Goal: Information Seeking & Learning: Learn about a topic

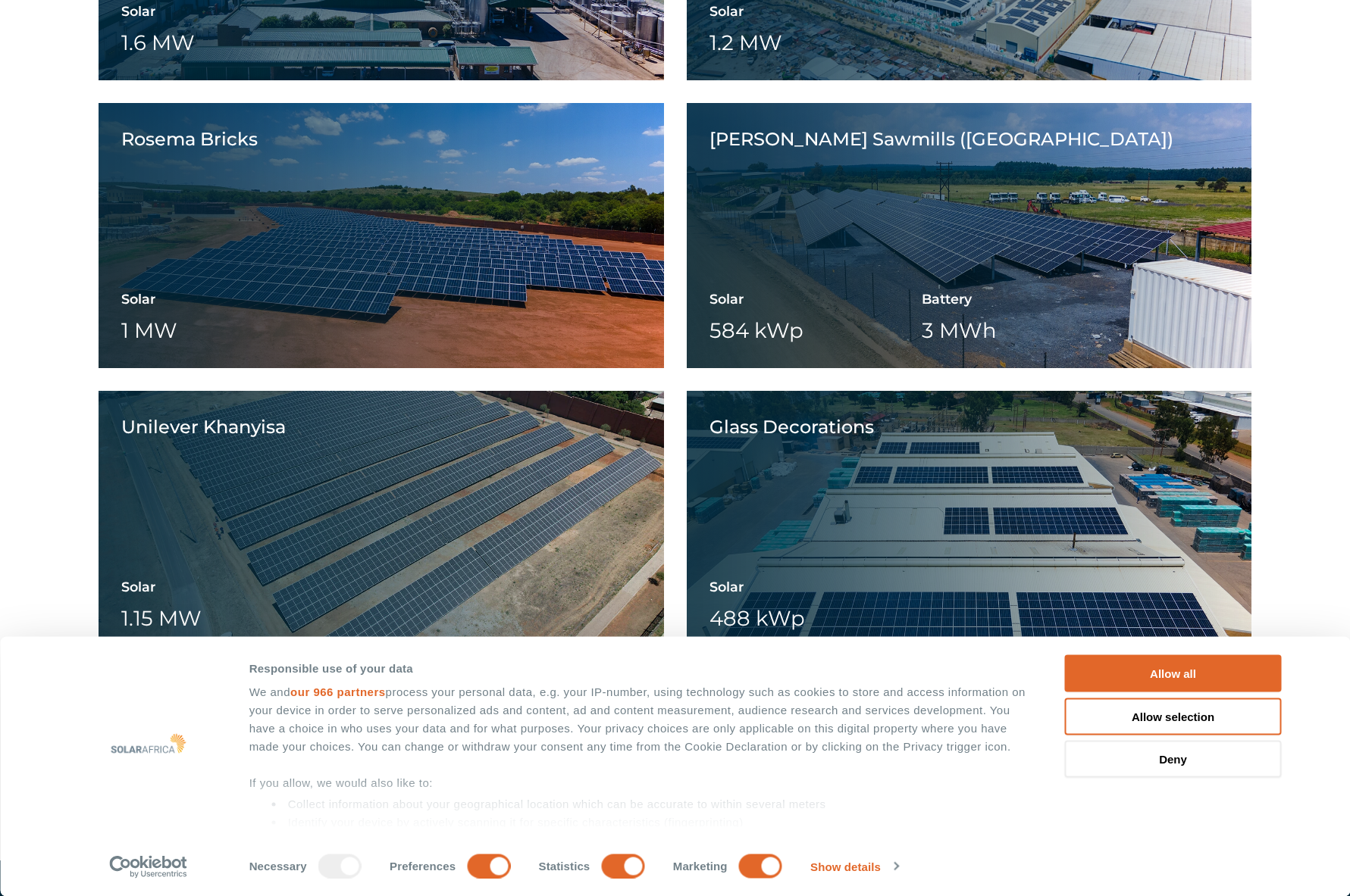
scroll to position [2206, 0]
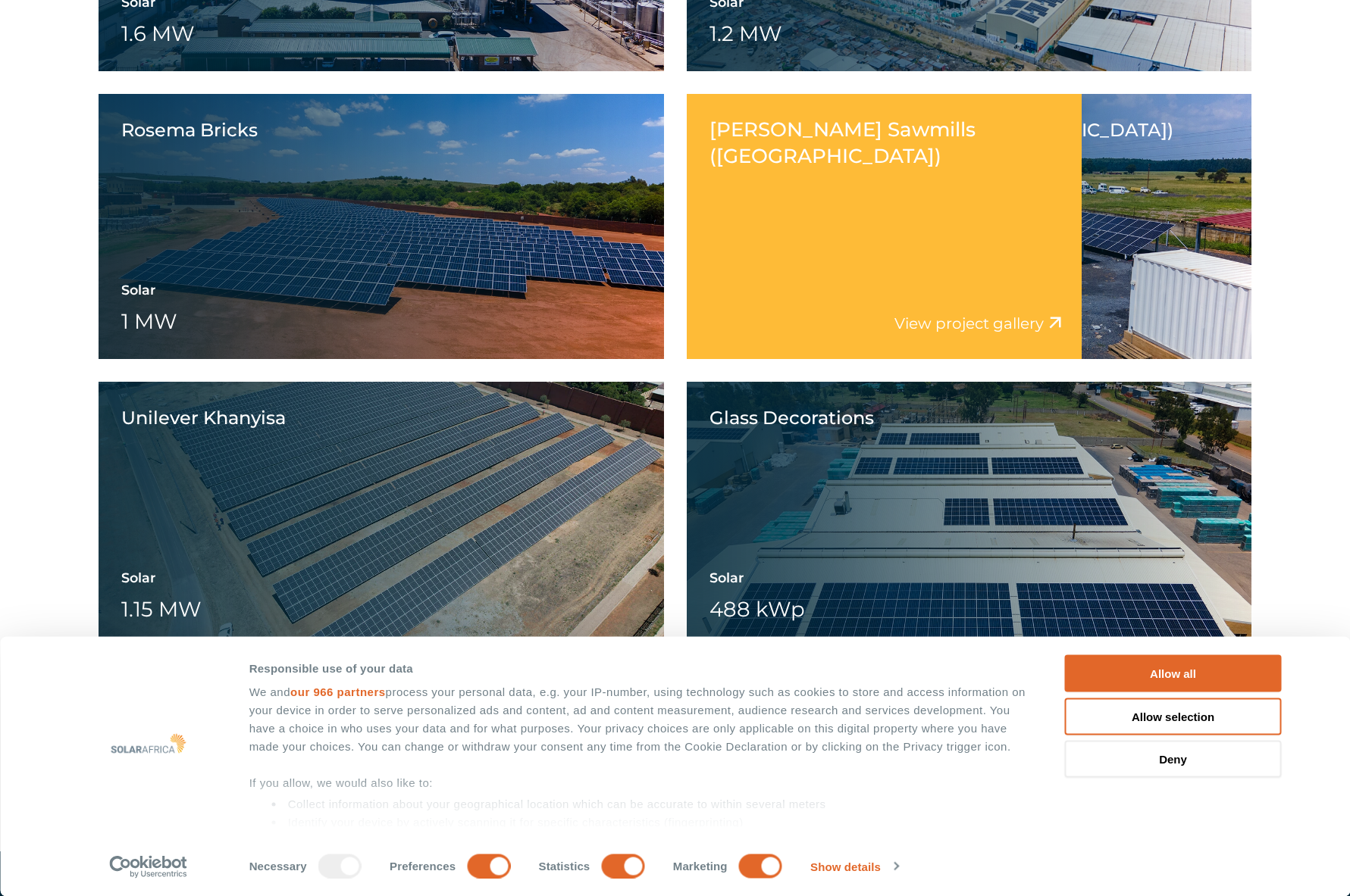
click at [848, 240] on div "Tekwani Sawmills (Newington) View project video View project gallery" at bounding box center [885, 227] width 396 height 265
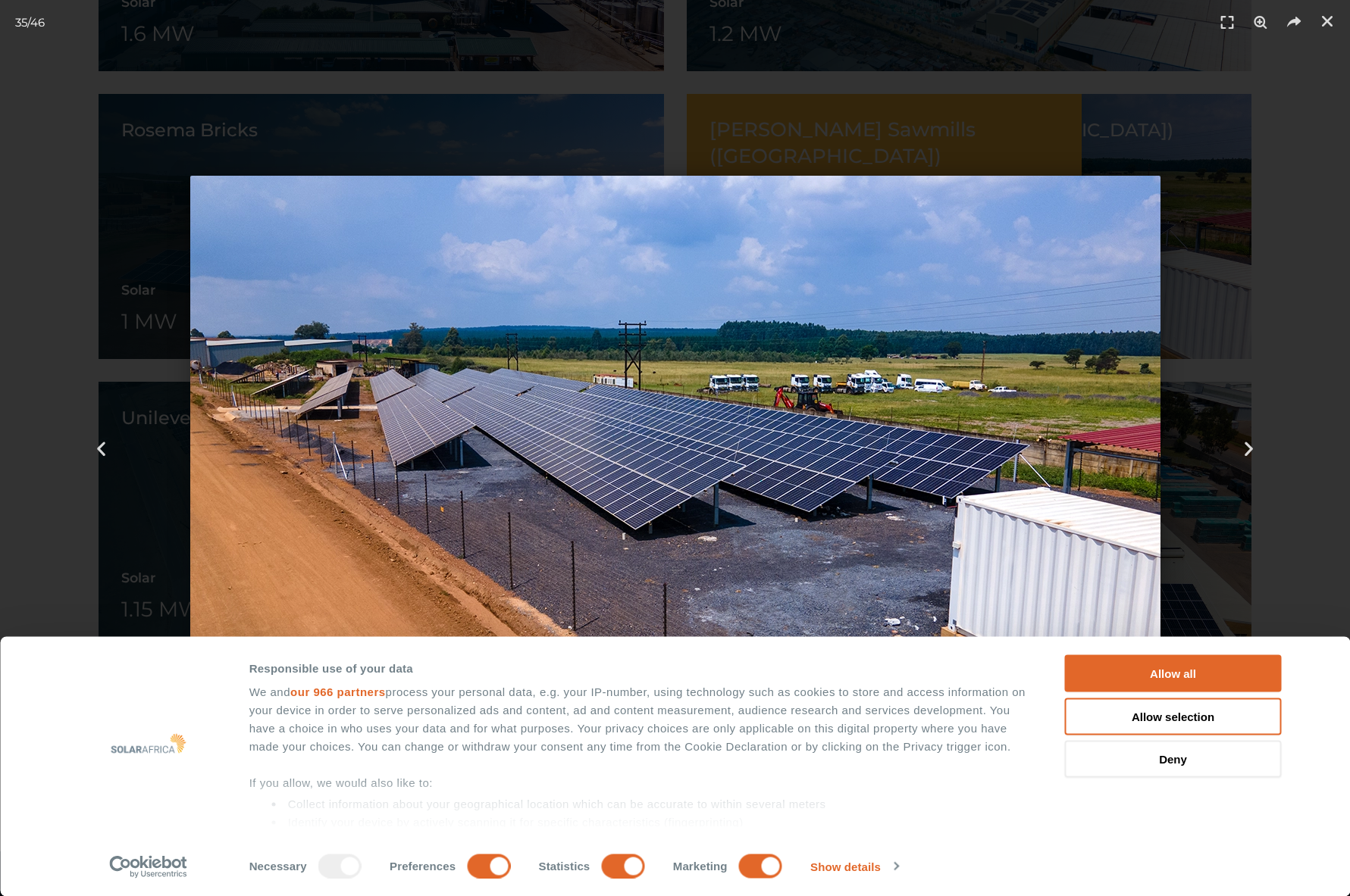
scroll to position [2352, 0]
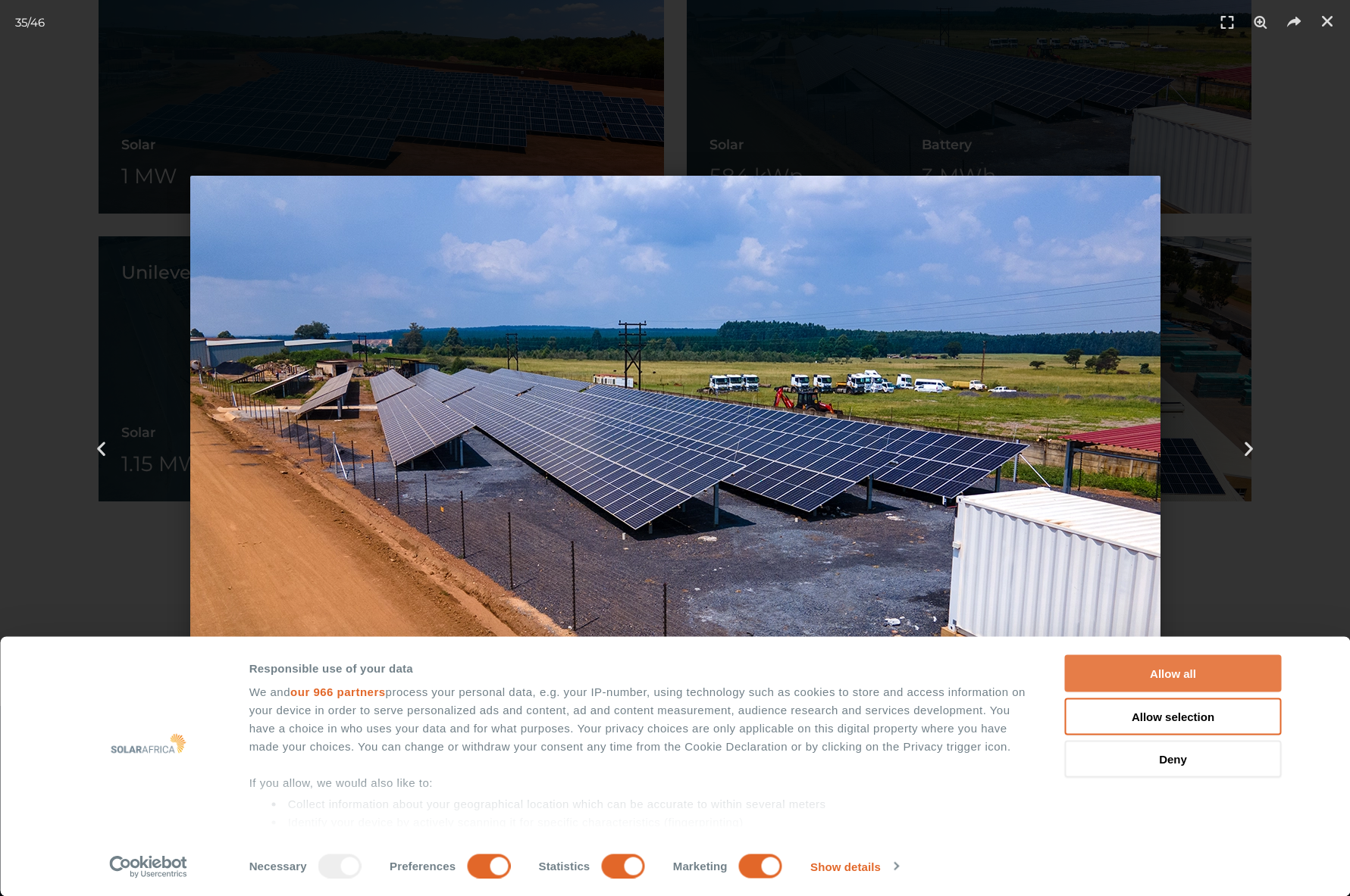
click at [1199, 666] on button "Allow all" at bounding box center [1173, 673] width 217 height 37
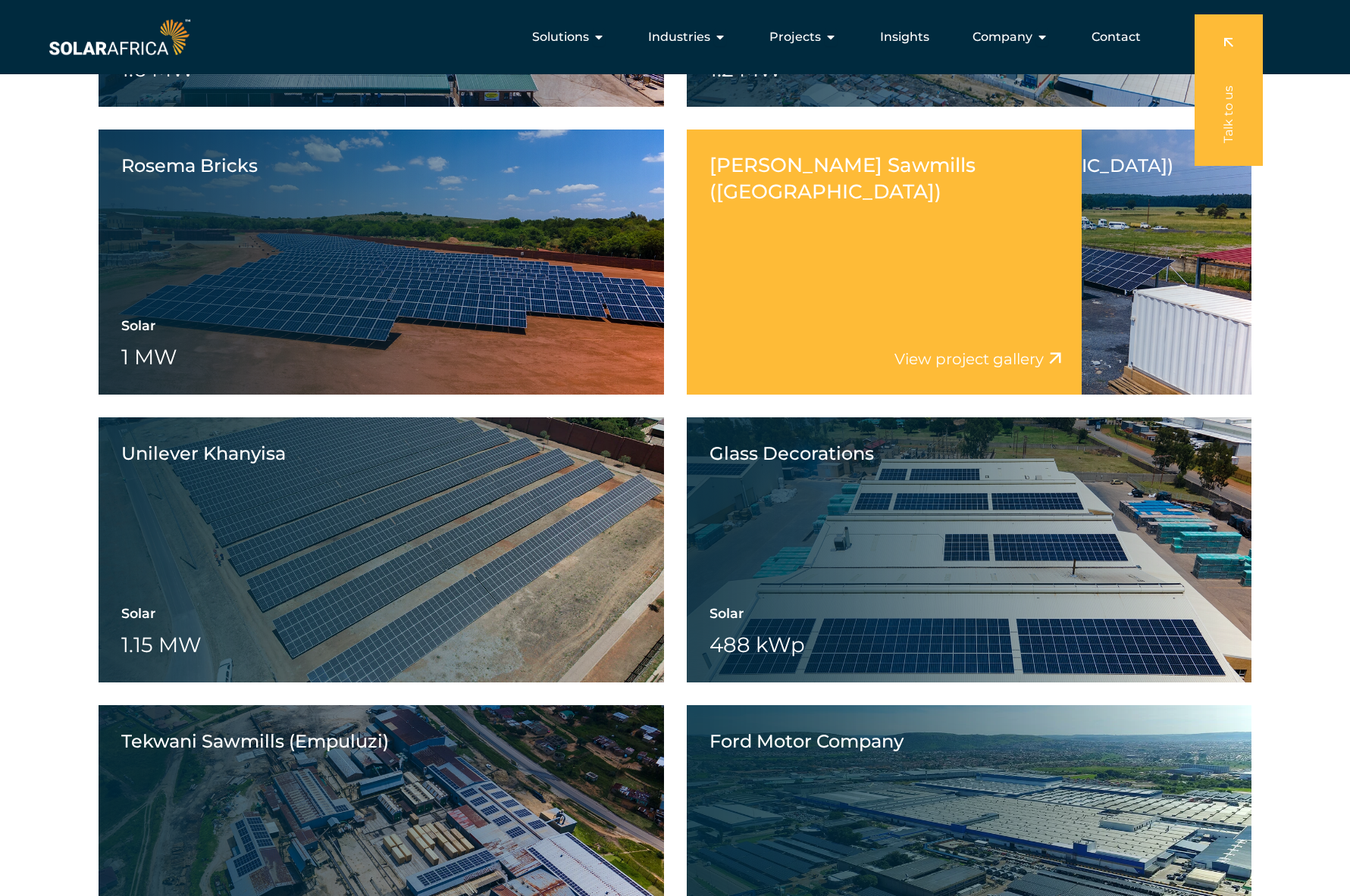
scroll to position [2169, 0]
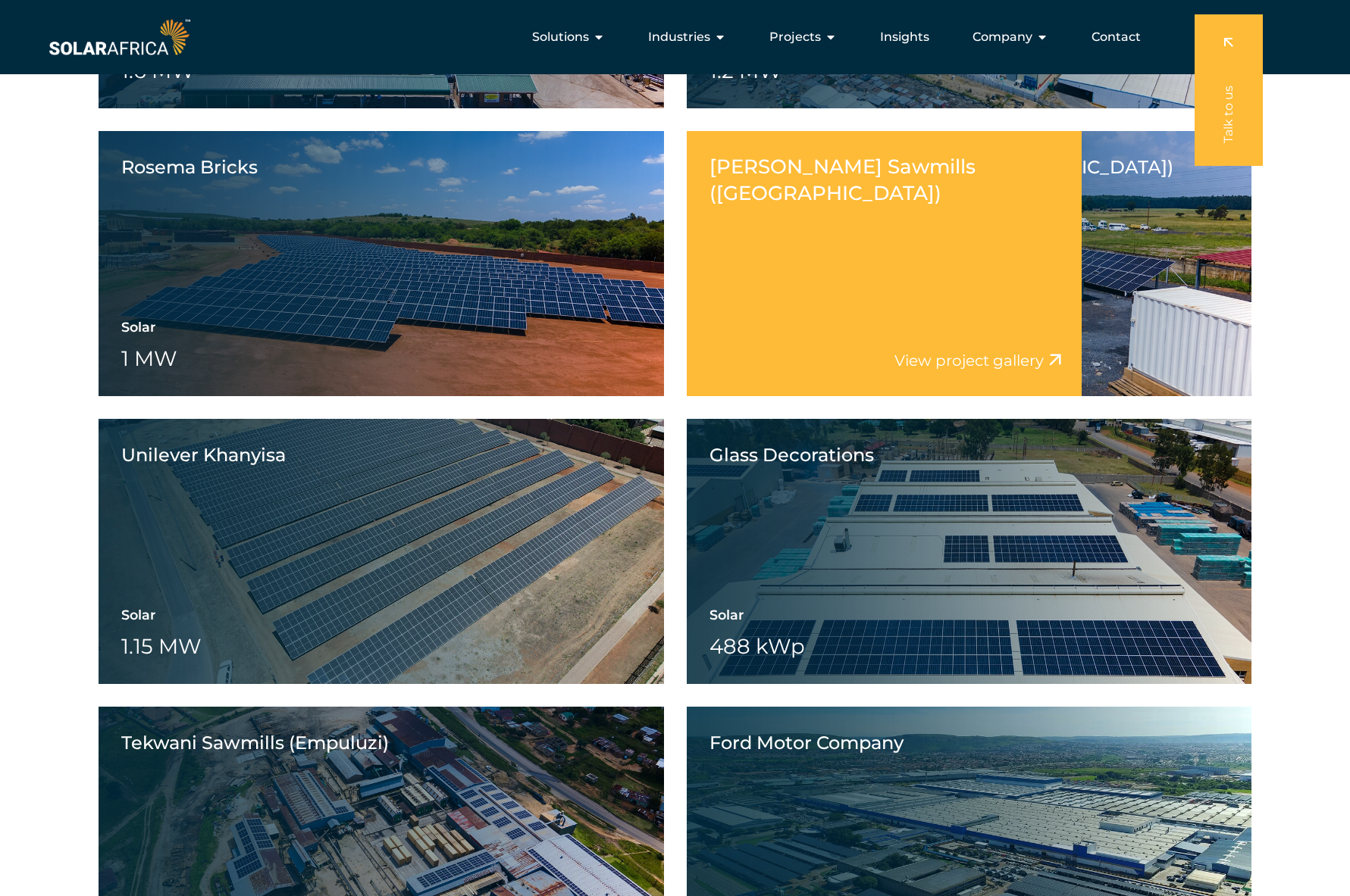
click at [1016, 356] on link "View project gallery" at bounding box center [969, 360] width 149 height 18
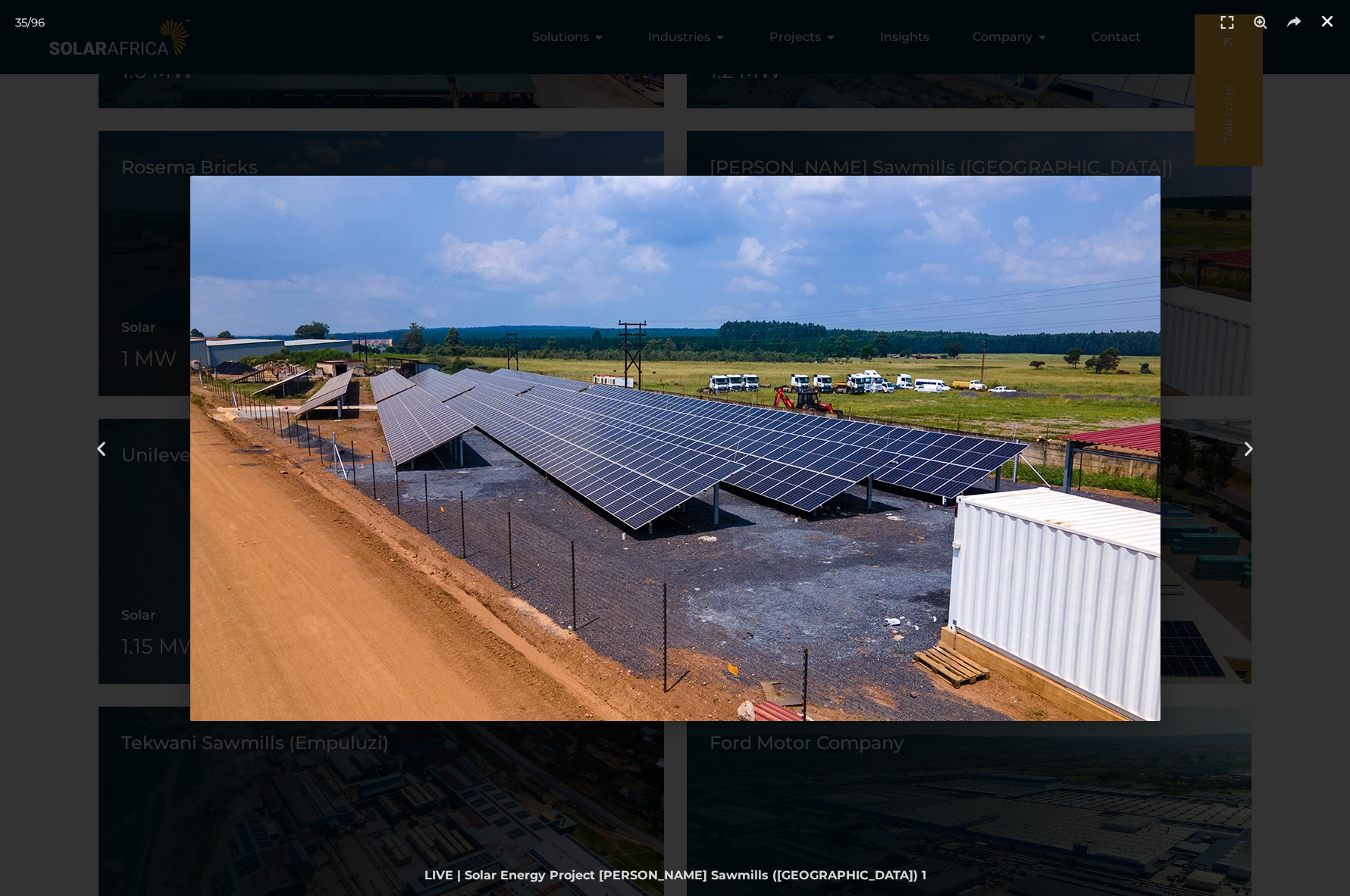
click at [1322, 20] on icon "Close (Esc)" at bounding box center [1327, 21] width 15 height 15
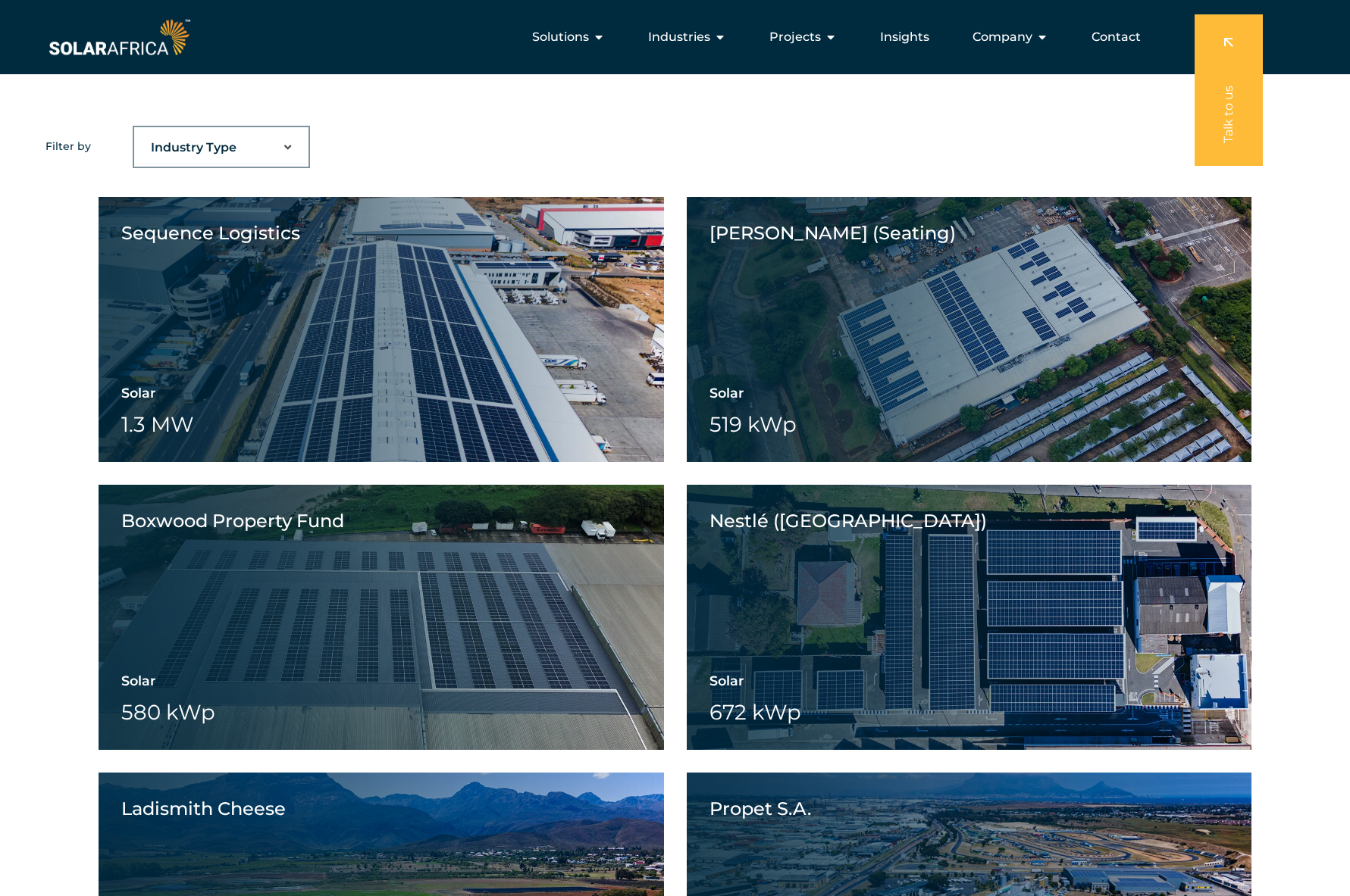
scroll to position [1236, 0]
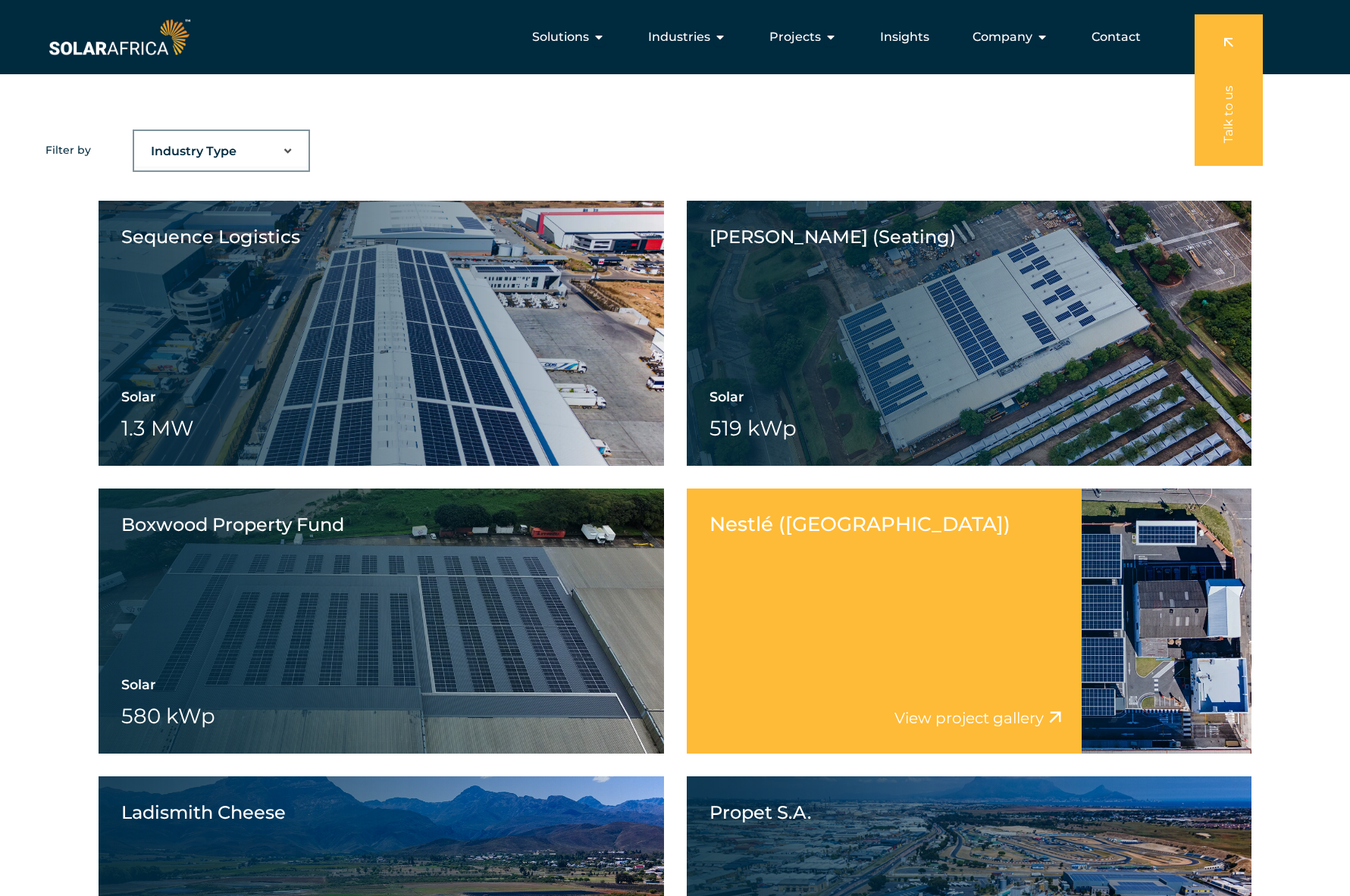
click at [993, 584] on div "Nestlé (East London) View project video View project gallery" at bounding box center [885, 621] width 396 height 265
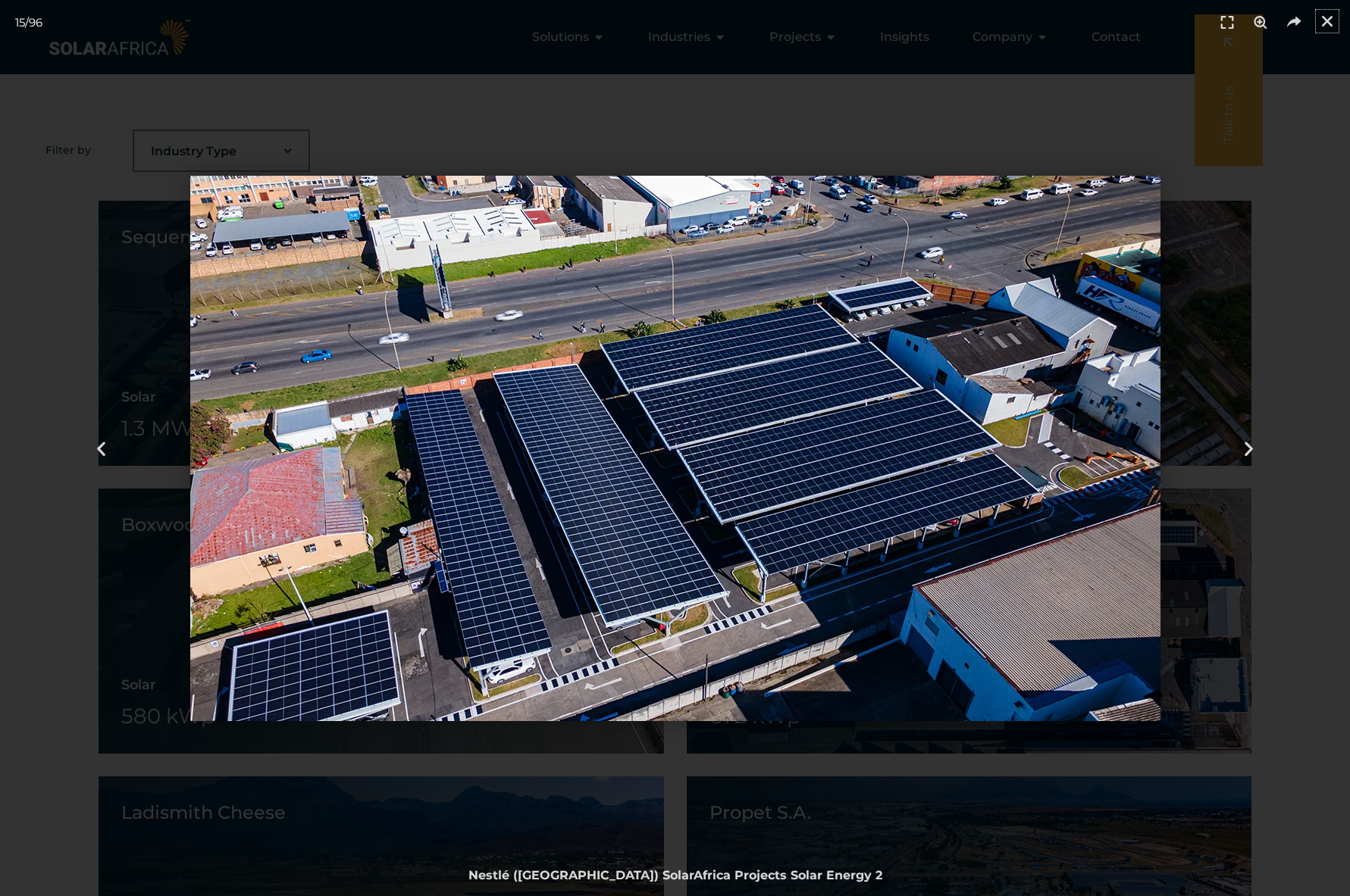
drag, startPoint x: 1321, startPoint y: 16, endPoint x: 1317, endPoint y: 48, distance: 32.2
click at [1321, 16] on icon "Close (Esc)" at bounding box center [1327, 21] width 15 height 15
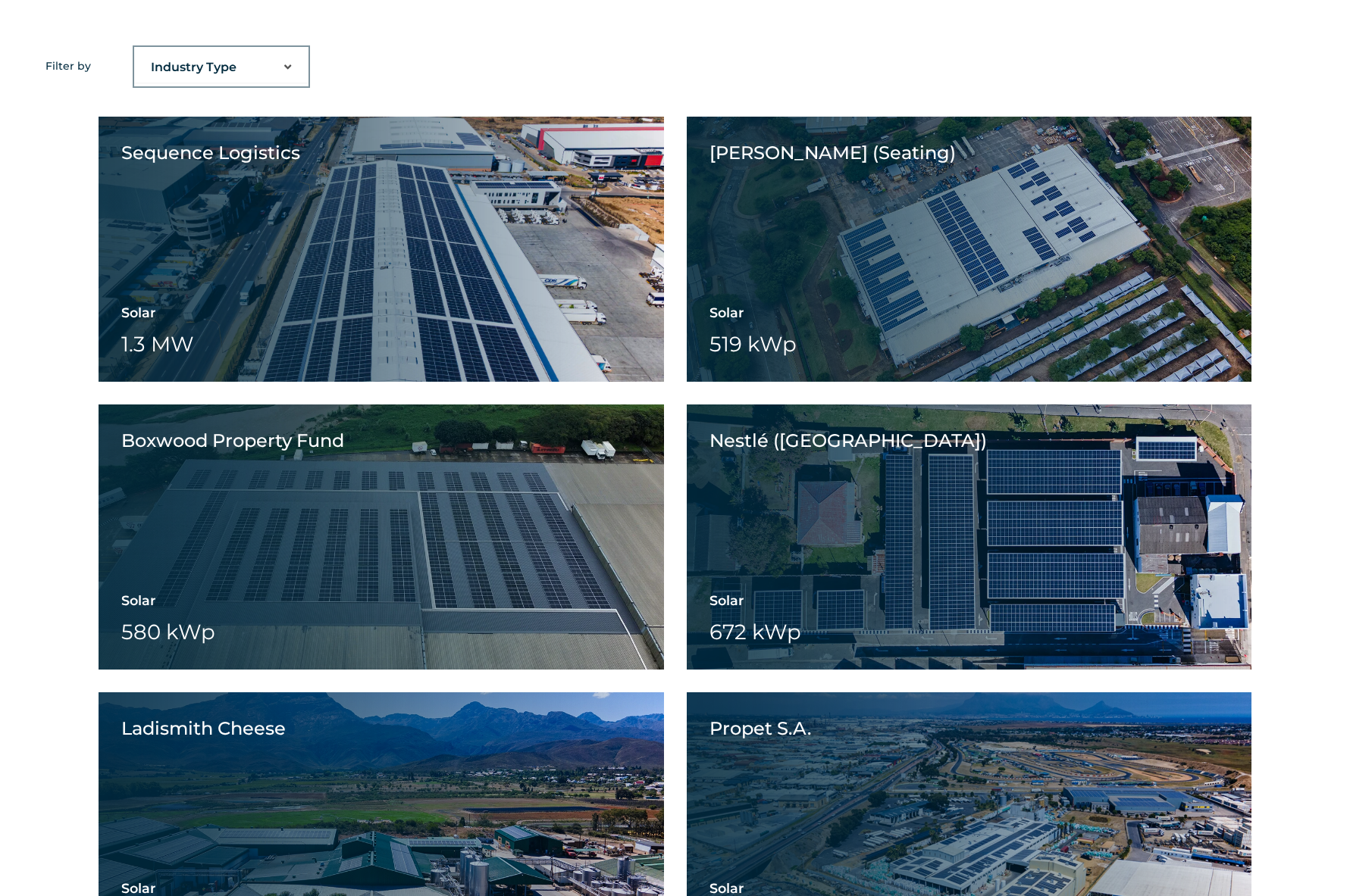
scroll to position [1328, 0]
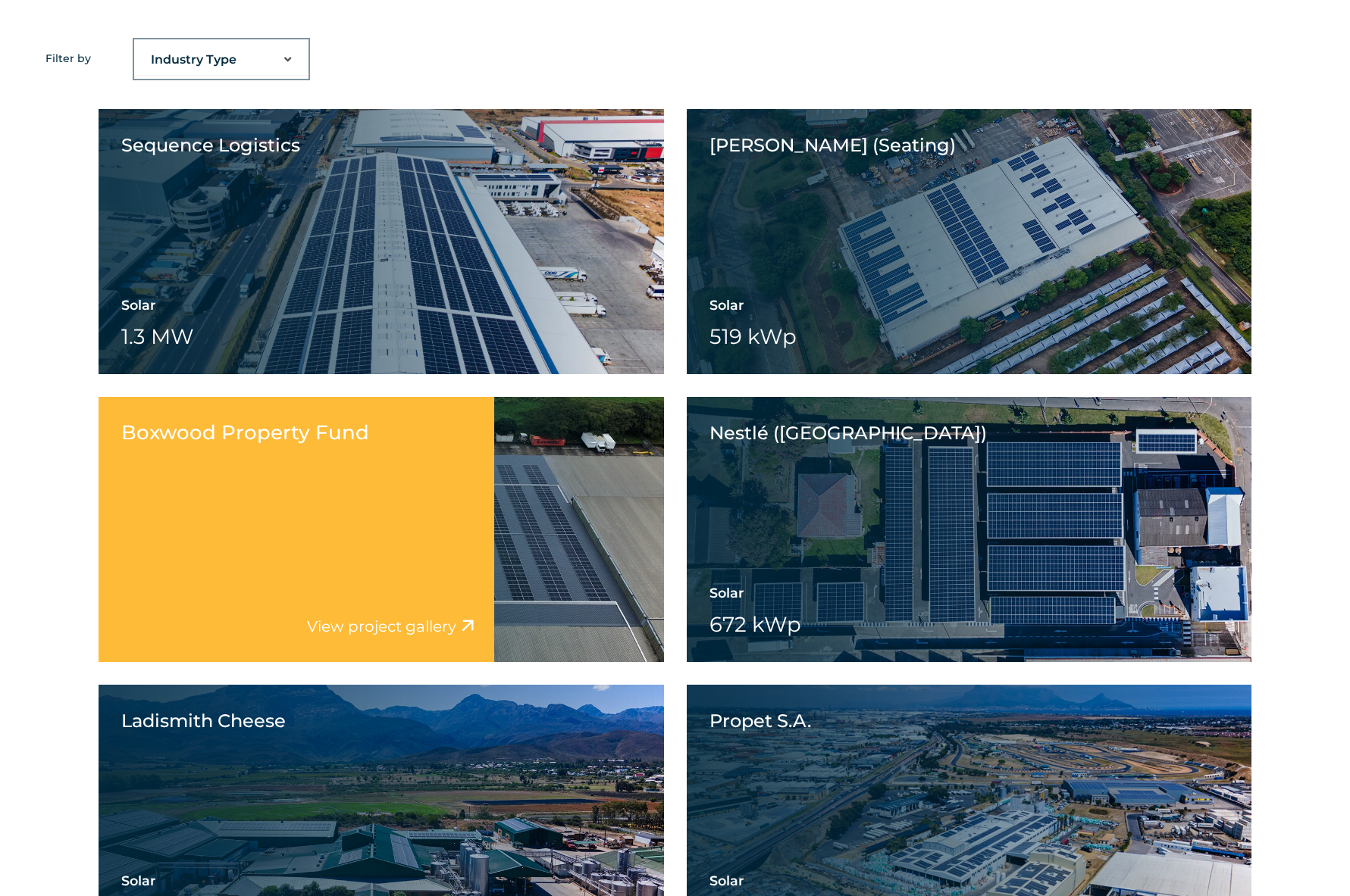
click at [314, 520] on div "Boxwood Property Fund View project video View project gallery" at bounding box center [297, 529] width 396 height 265
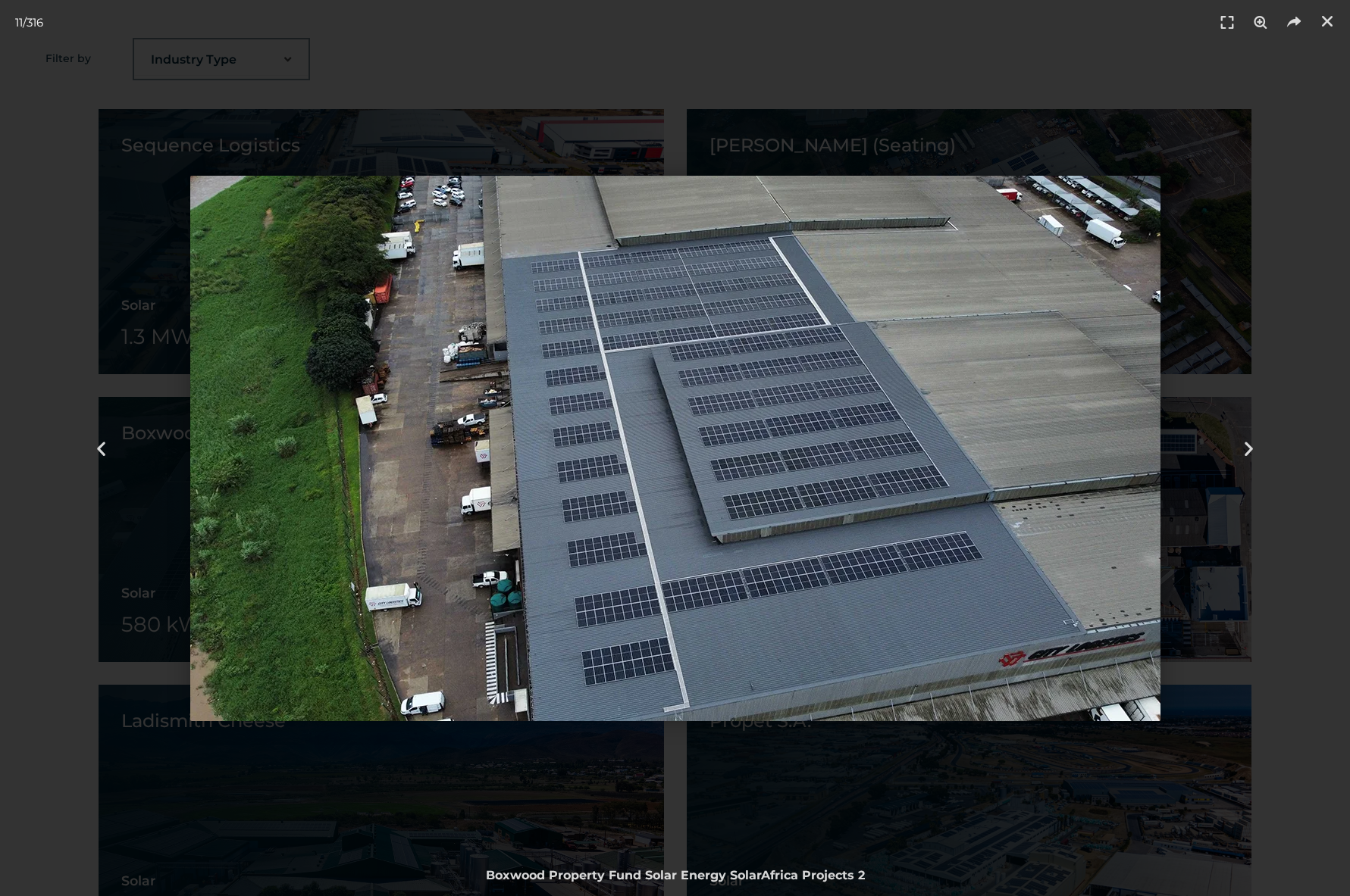
drag, startPoint x: 505, startPoint y: 877, endPoint x: 592, endPoint y: 878, distance: 87.0
click at [594, 878] on div "Boxwood Property Fund Solar Energy SolarAfrica Projects 2" at bounding box center [675, 875] width 1319 height 18
drag, startPoint x: 489, startPoint y: 872, endPoint x: 777, endPoint y: 871, distance: 288.0
click at [776, 871] on div "Boxwood Property Fund Solar Energy SolarAfrica Projects 2" at bounding box center [675, 875] width 1319 height 18
drag, startPoint x: 795, startPoint y: 873, endPoint x: 594, endPoint y: 869, distance: 201.0
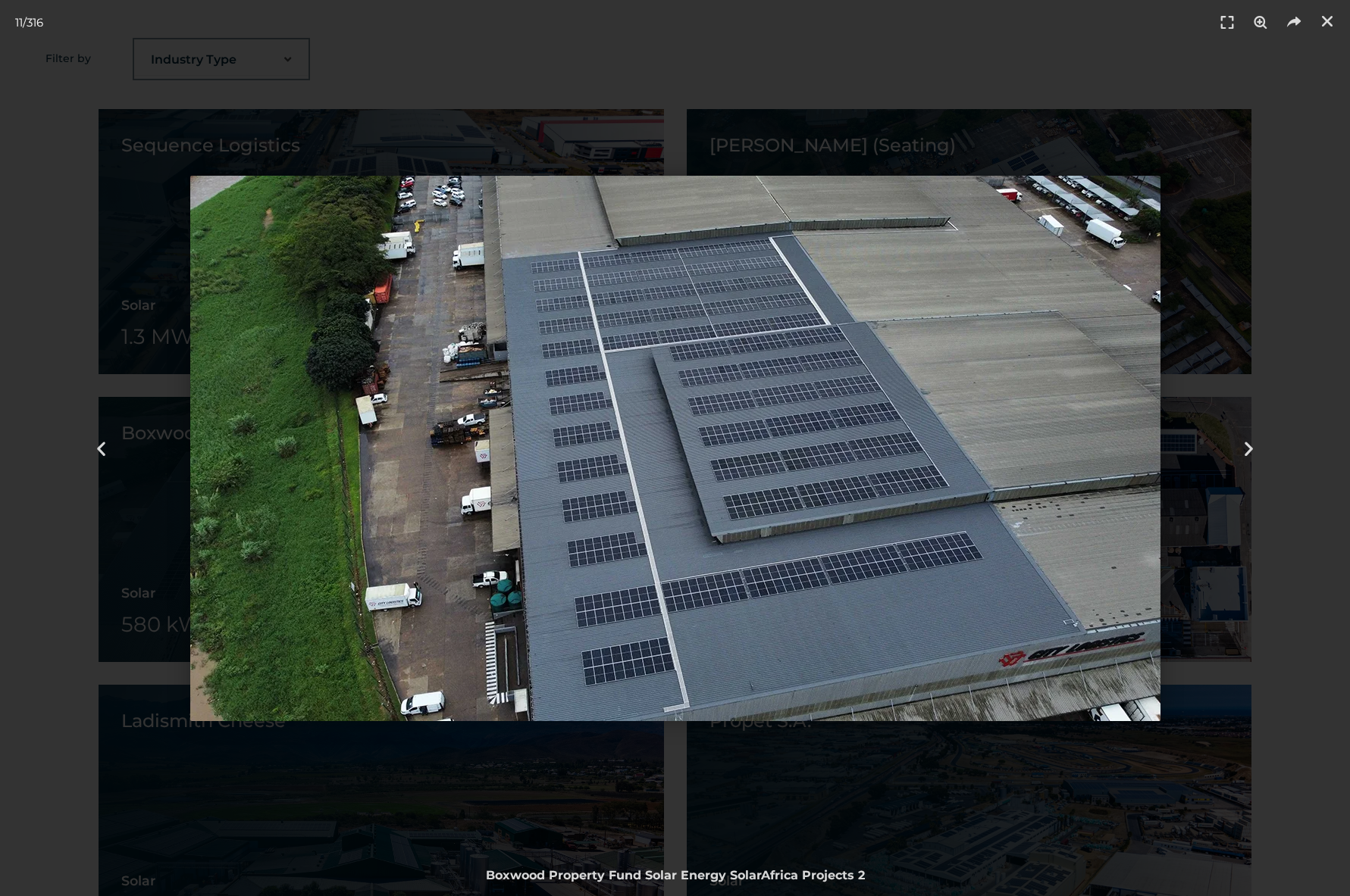
click at [596, 869] on div "Boxwood Property Fund Solar Energy SolarAfrica Projects 2" at bounding box center [675, 875] width 1319 height 18
click at [1331, 21] on icon "Close (Esc)" at bounding box center [1327, 21] width 15 height 15
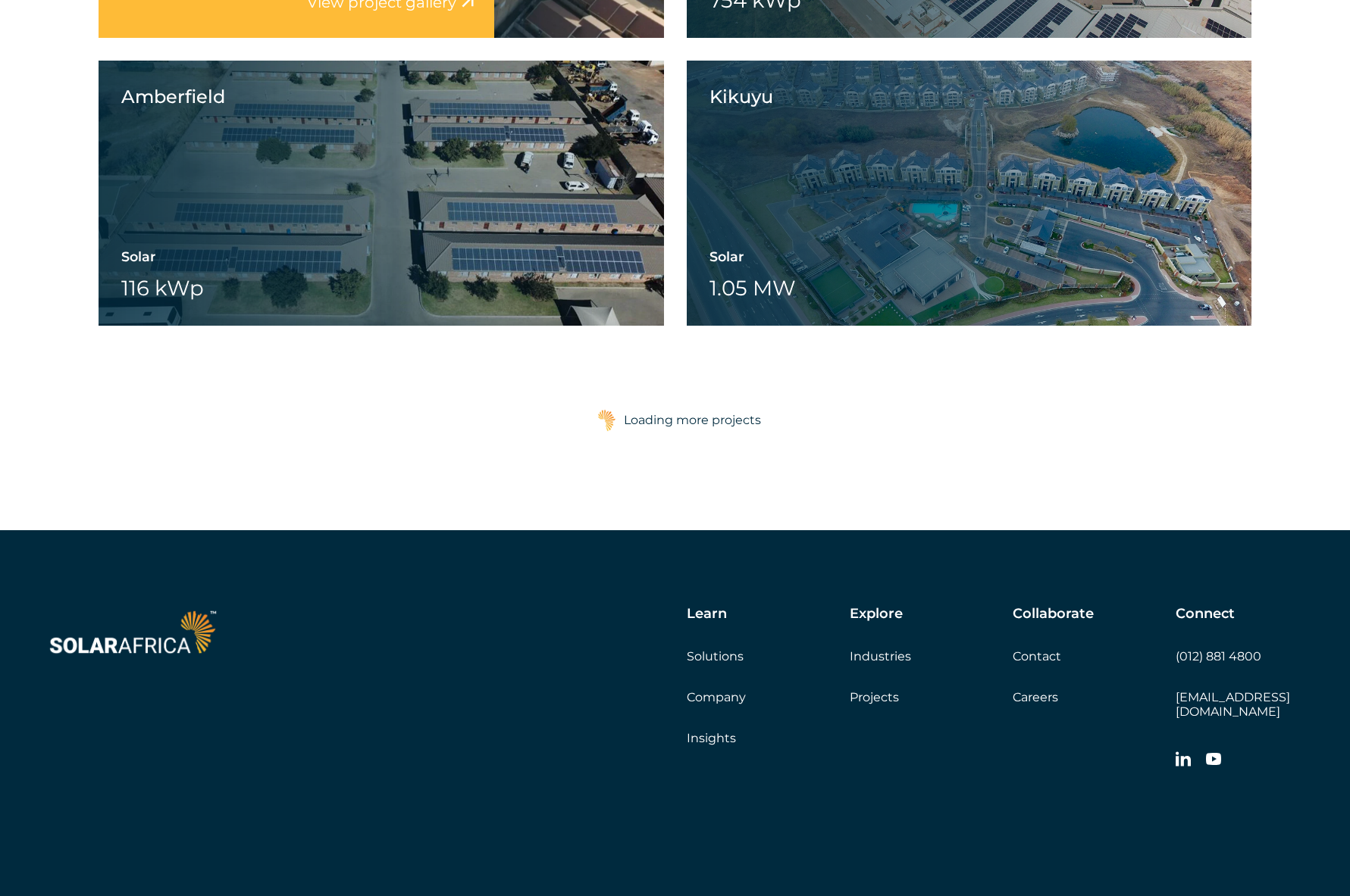
scroll to position [10587, 0]
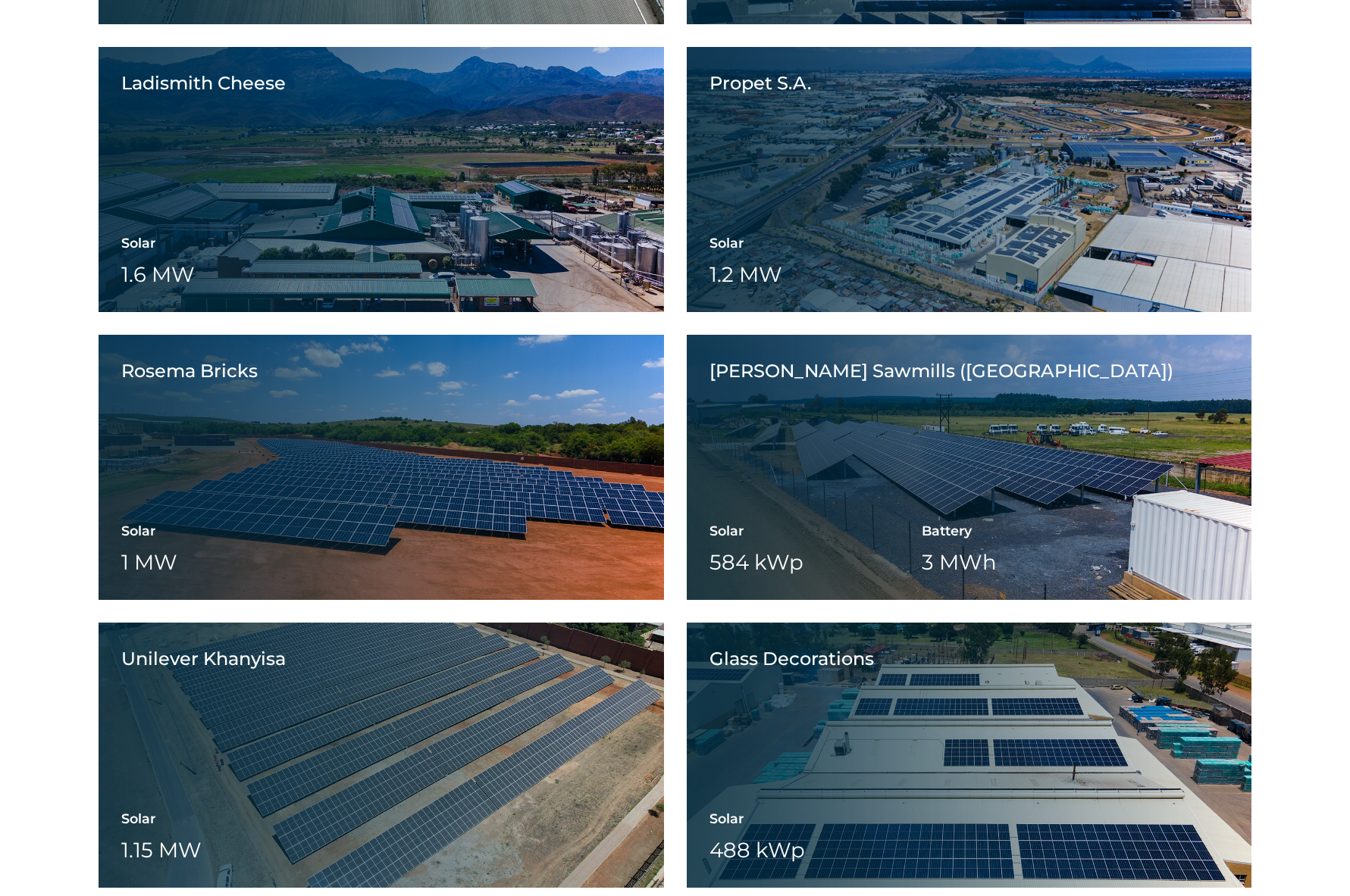
scroll to position [1972, 0]
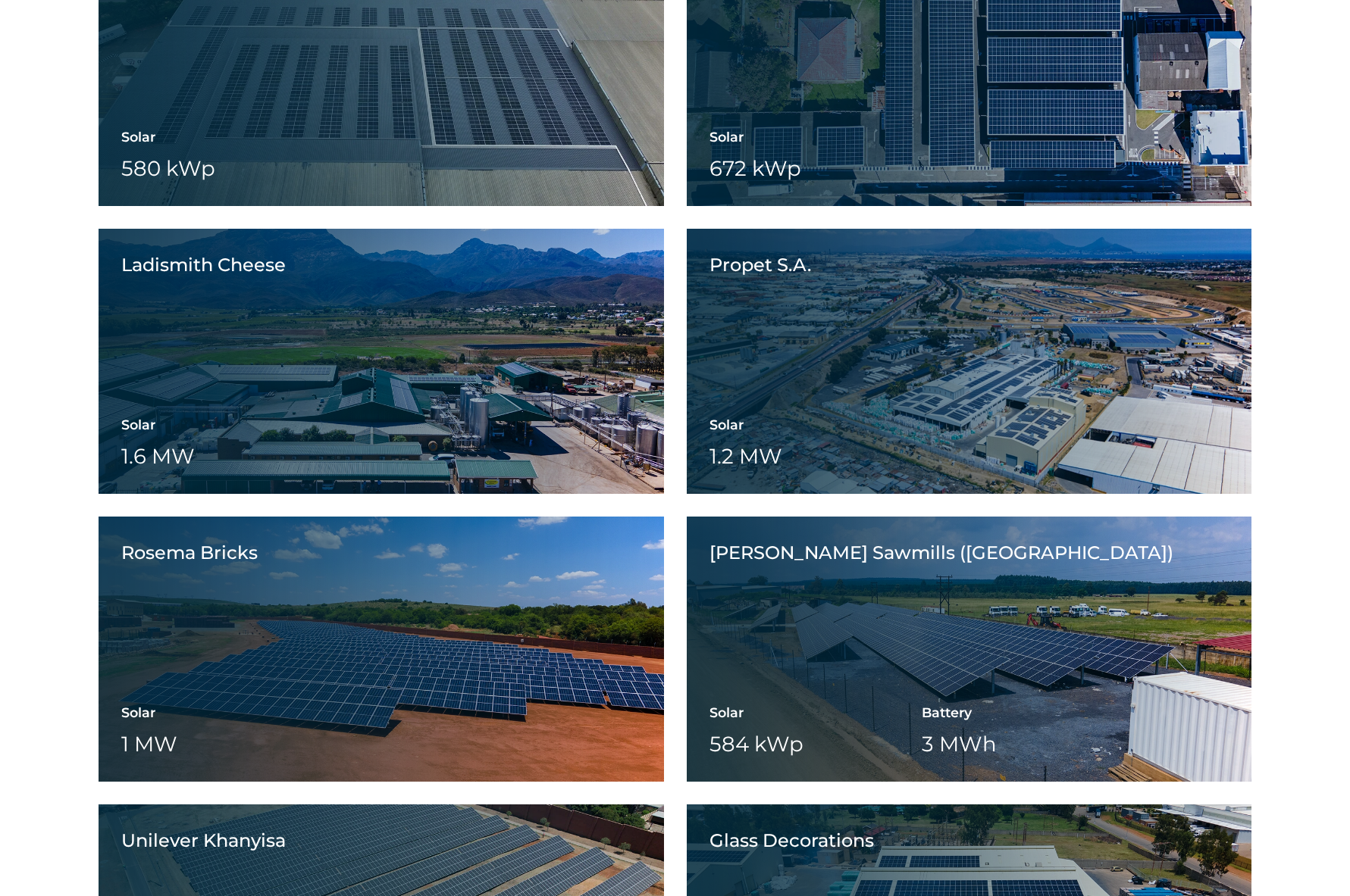
scroll to position [1799, 0]
